Goal: Information Seeking & Learning: Learn about a topic

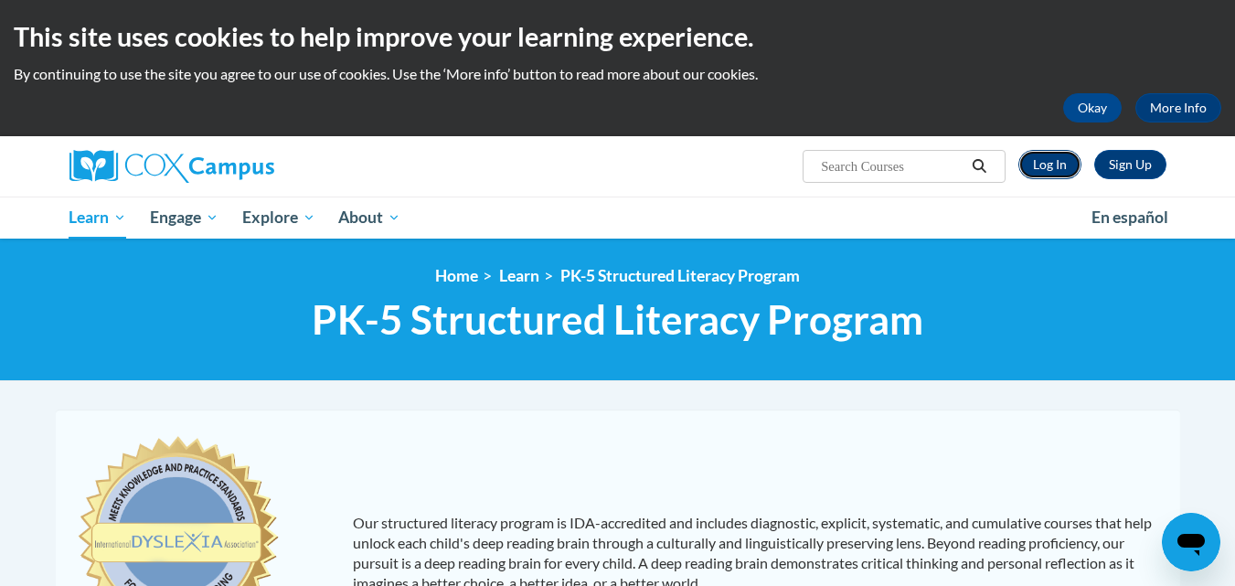
click at [1054, 163] on link "Log In" at bounding box center [1049, 164] width 63 height 29
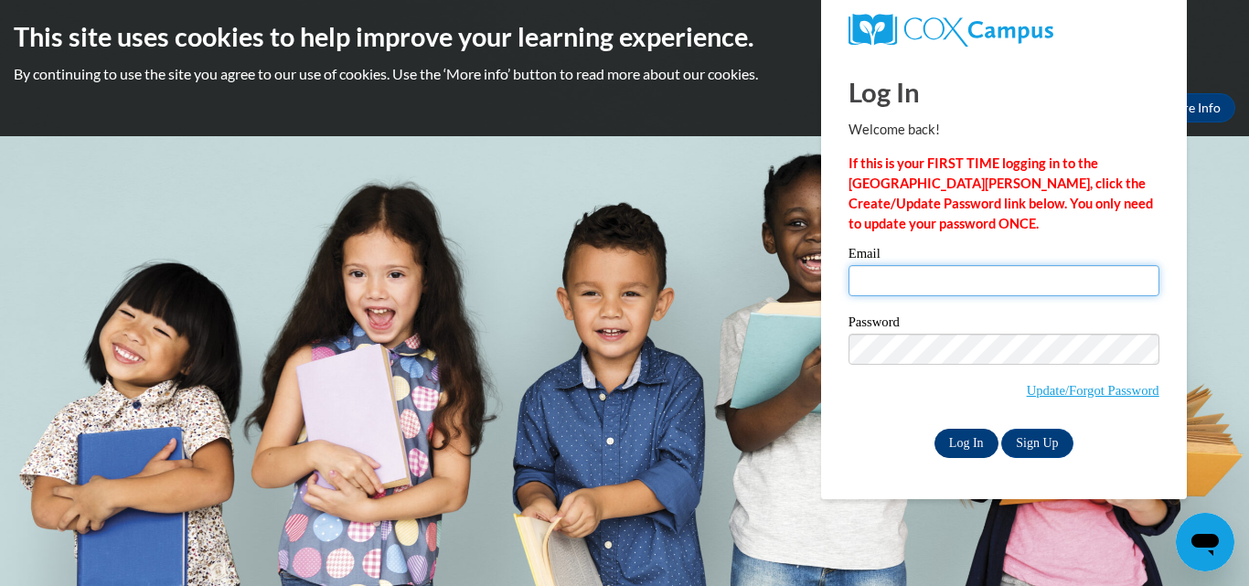
type input "makaylakaster@gmail.com"
click at [965, 441] on input "Log In" at bounding box center [966, 443] width 64 height 29
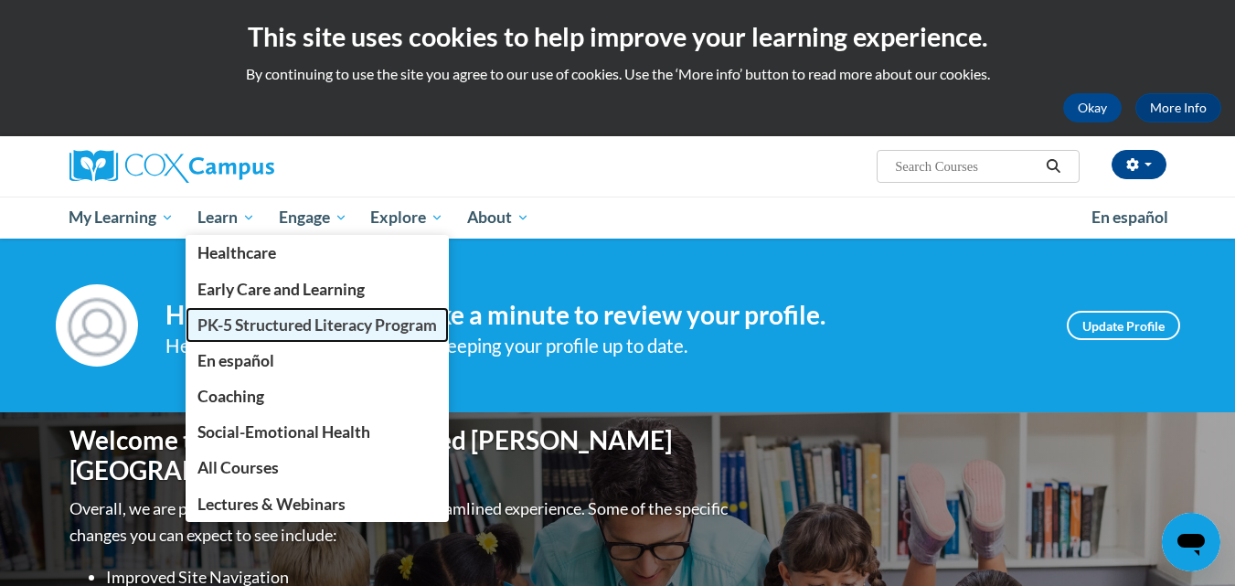
click at [243, 324] on span "PK-5 Structured Literacy Program" at bounding box center [317, 324] width 240 height 19
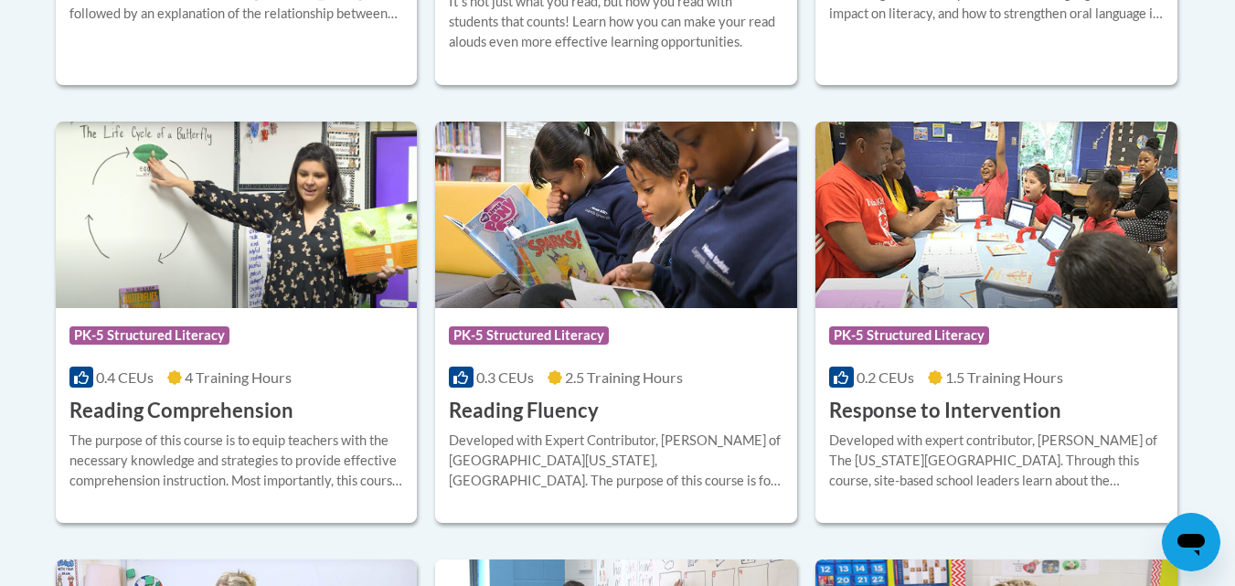
scroll to position [1737, 0]
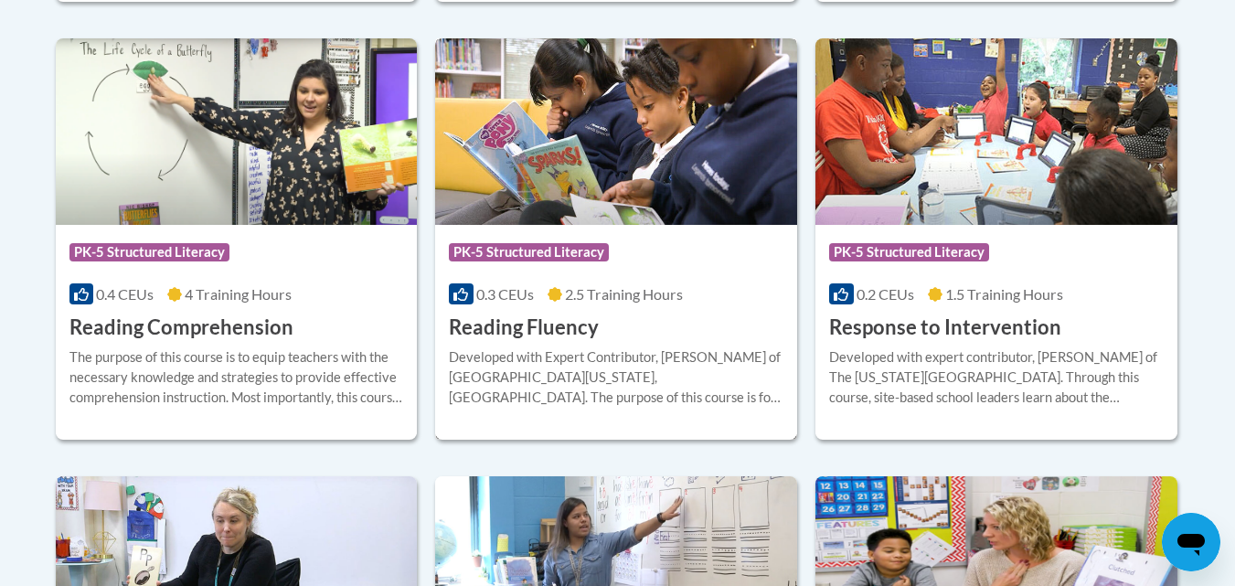
click at [520, 333] on h3 "Reading Fluency" at bounding box center [524, 328] width 150 height 28
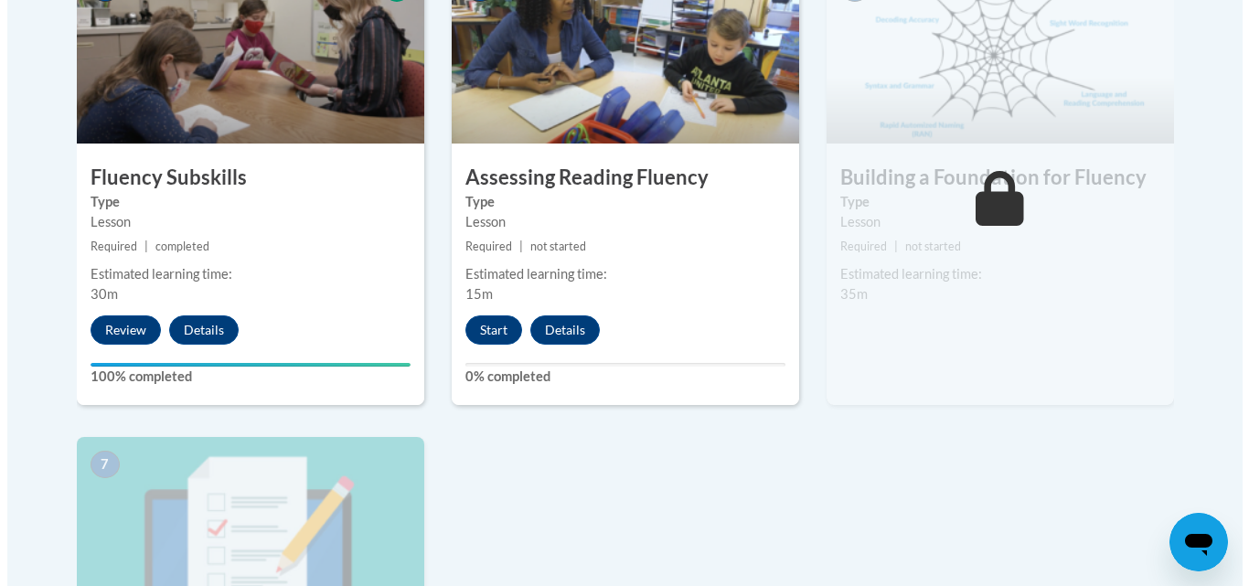
scroll to position [1188, 0]
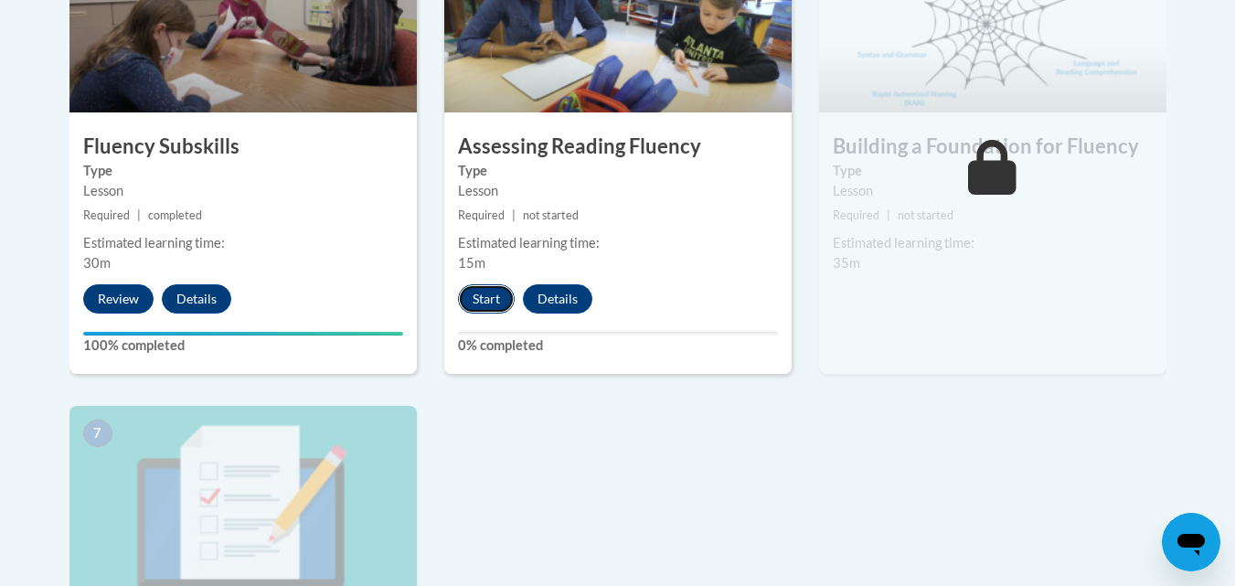
click at [472, 295] on button "Start" at bounding box center [486, 298] width 57 height 29
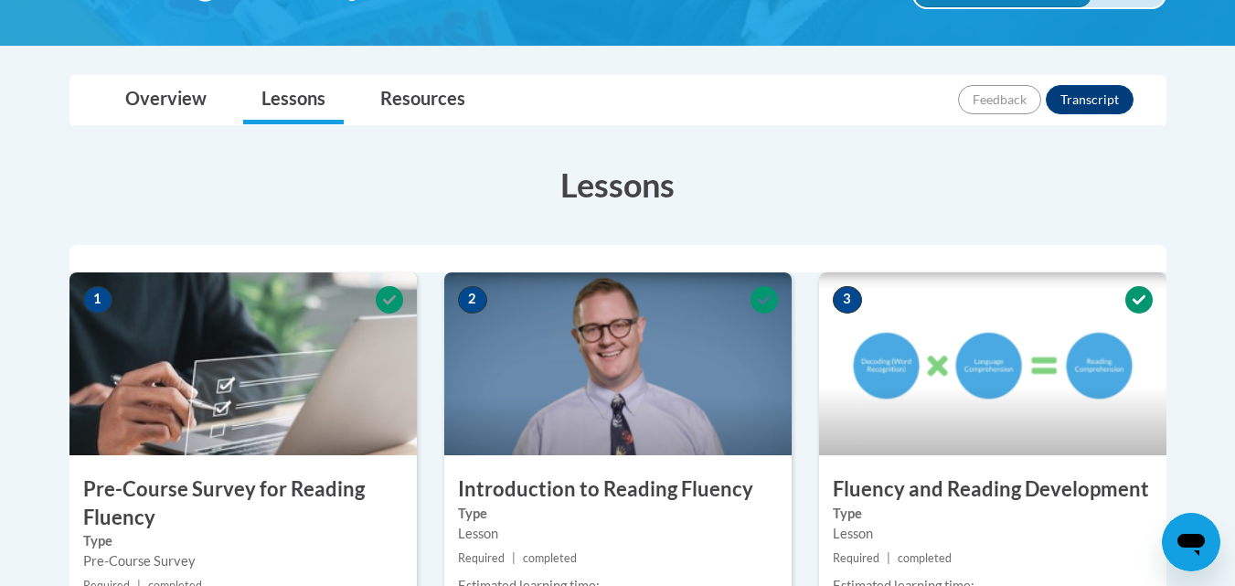
scroll to position [366, 0]
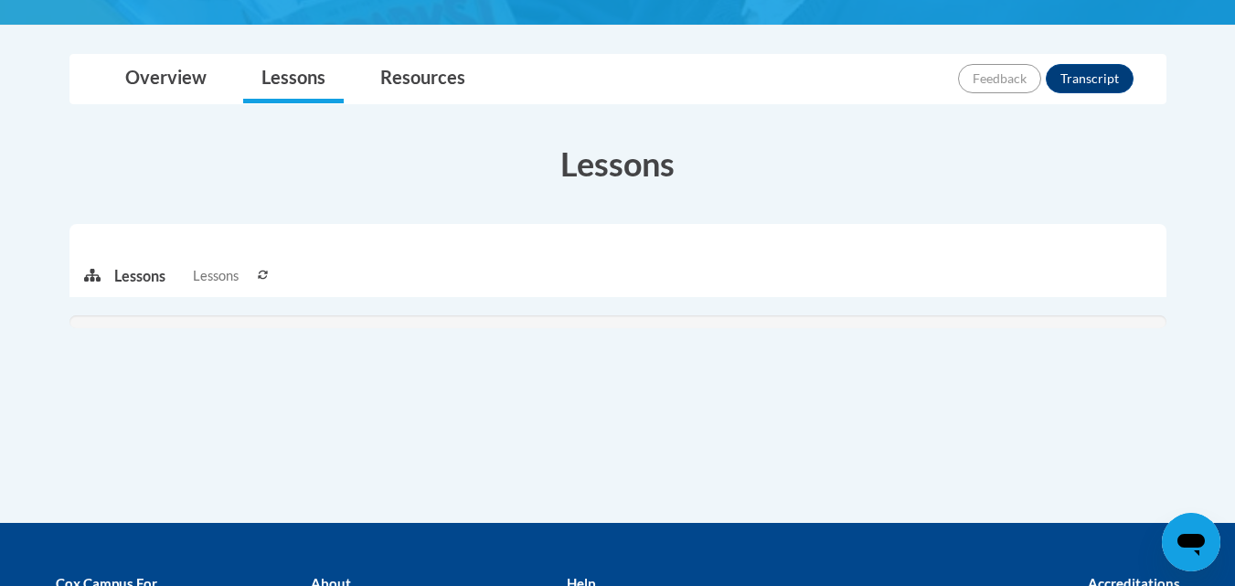
scroll to position [354, 0]
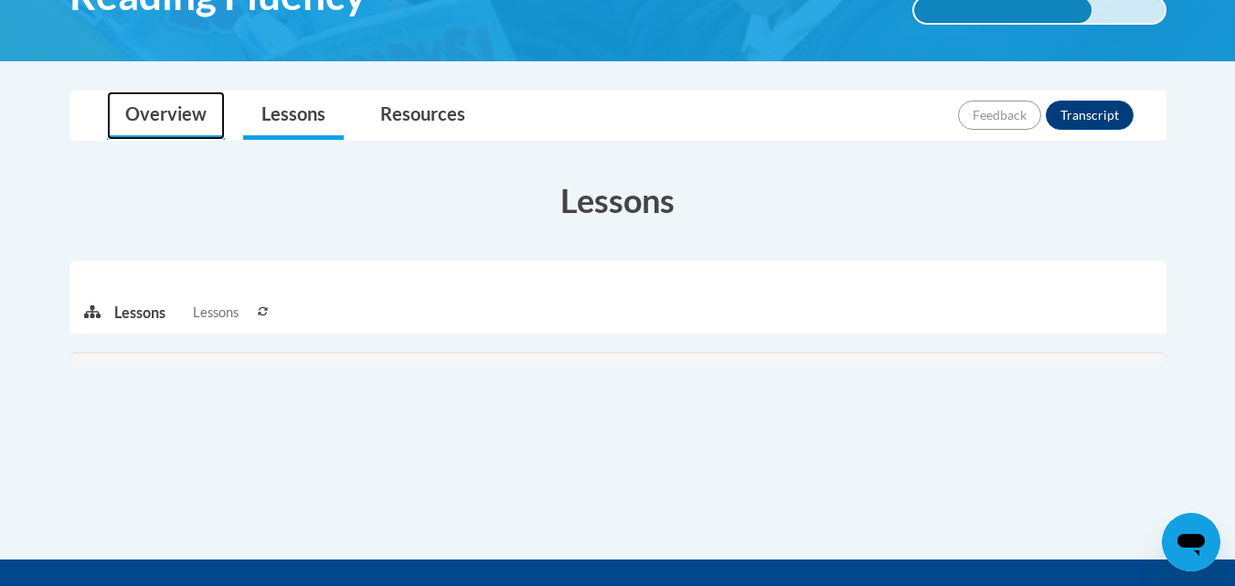
click at [169, 111] on link "Overview" at bounding box center [166, 115] width 118 height 48
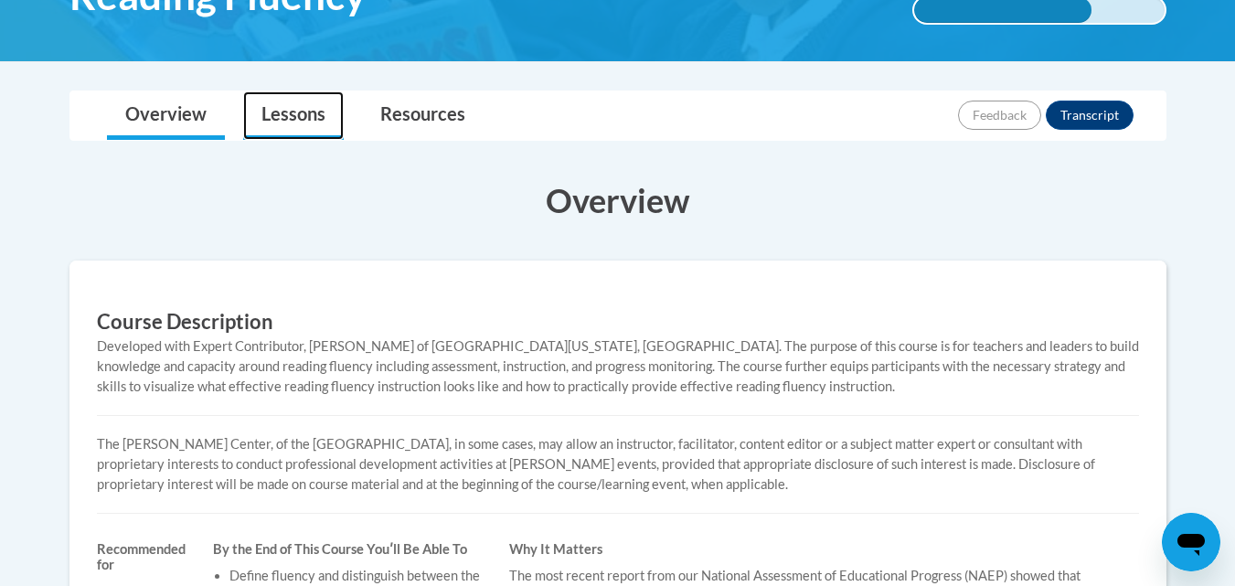
click at [314, 112] on link "Lessons" at bounding box center [293, 115] width 101 height 48
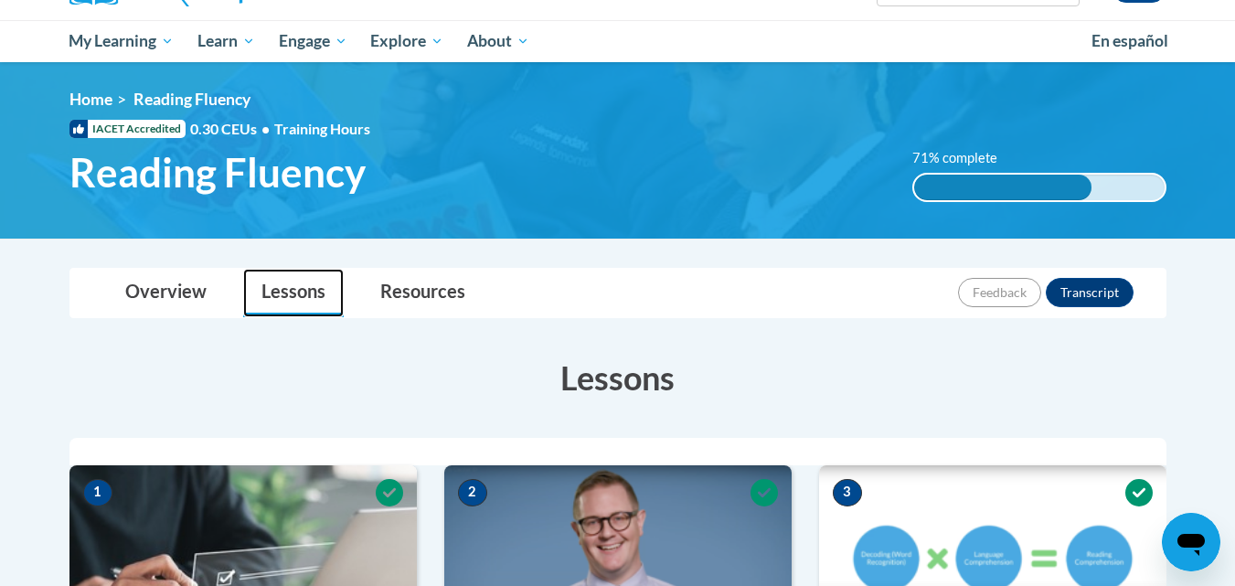
scroll to position [80, 0]
